Goal: Find specific page/section: Find specific page/section

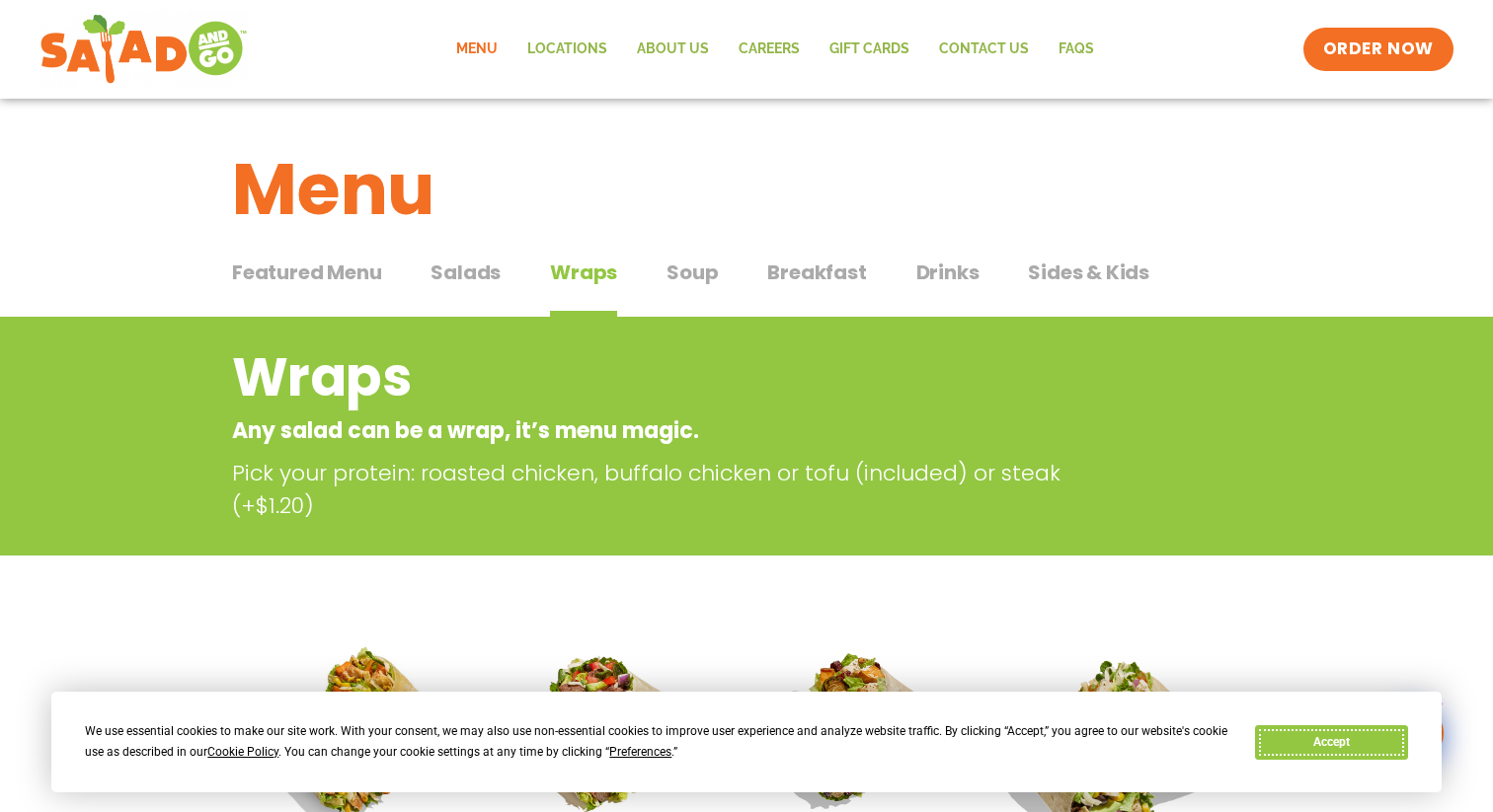
click at [1344, 750] on button "Accept" at bounding box center [1330, 743] width 152 height 35
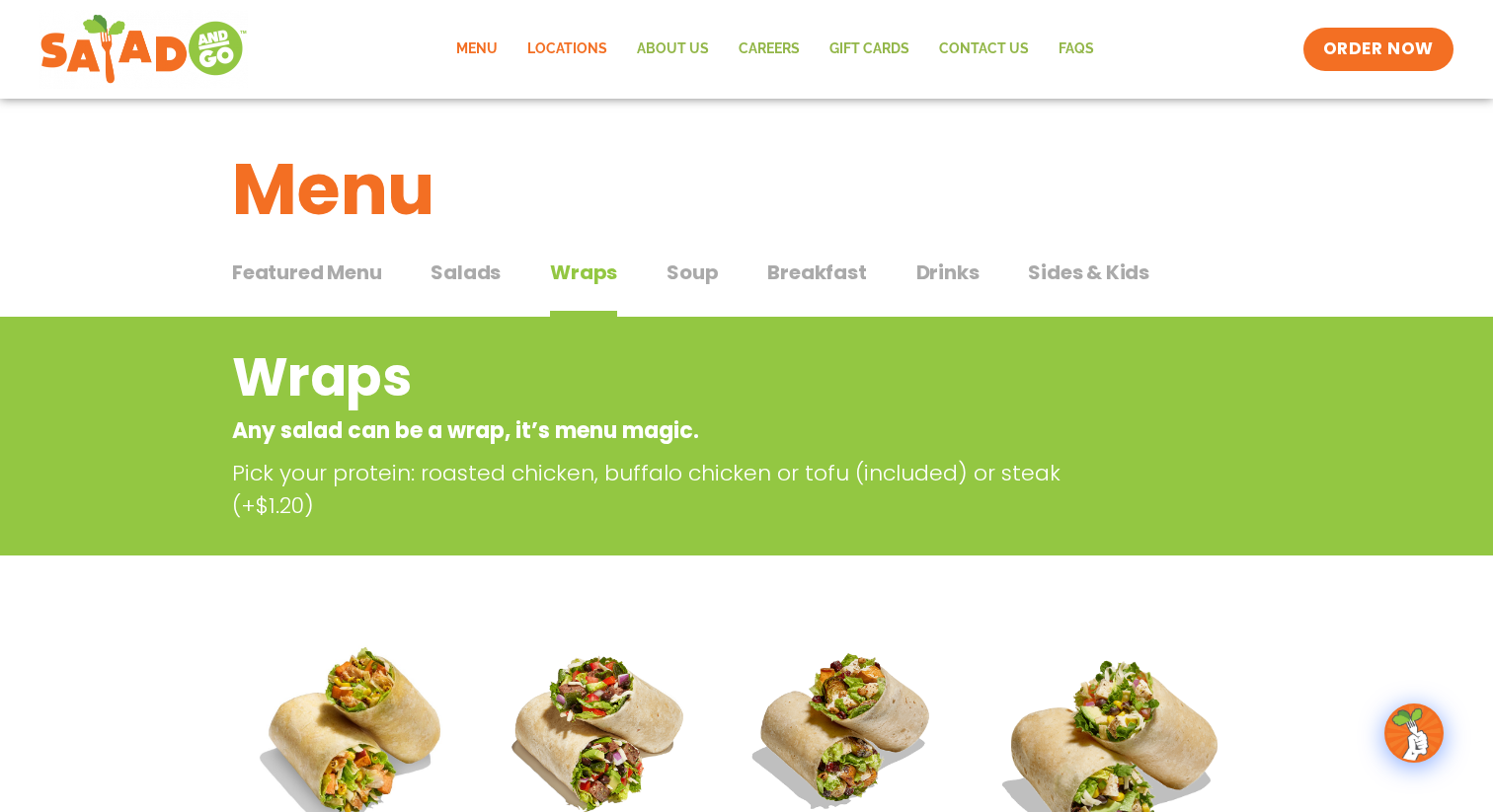
click at [560, 47] on link "Locations" at bounding box center [567, 50] width 110 height 46
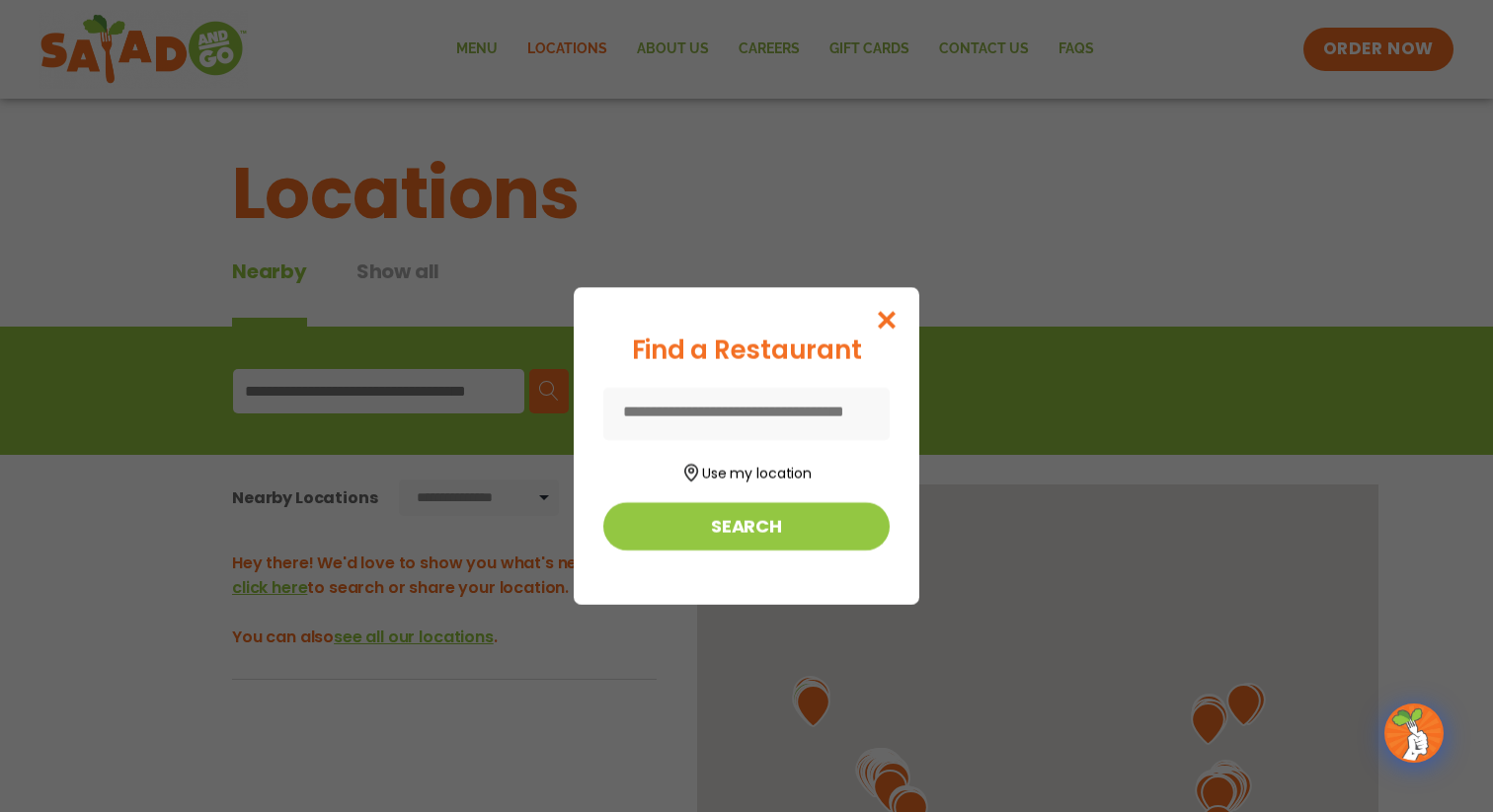
click at [740, 417] on input at bounding box center [746, 413] width 287 height 53
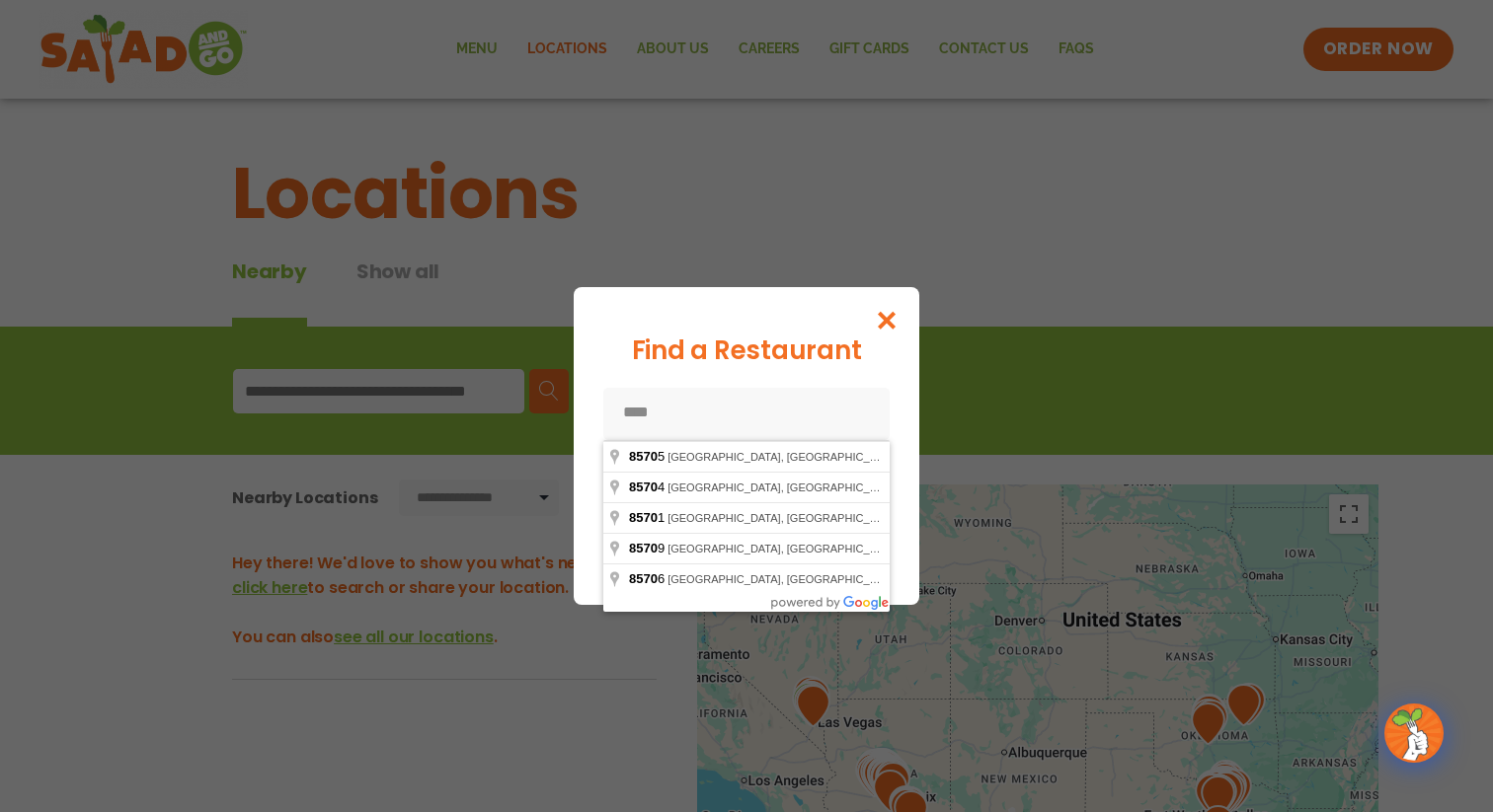
type input "*****"
